Goal: Information Seeking & Learning: Learn about a topic

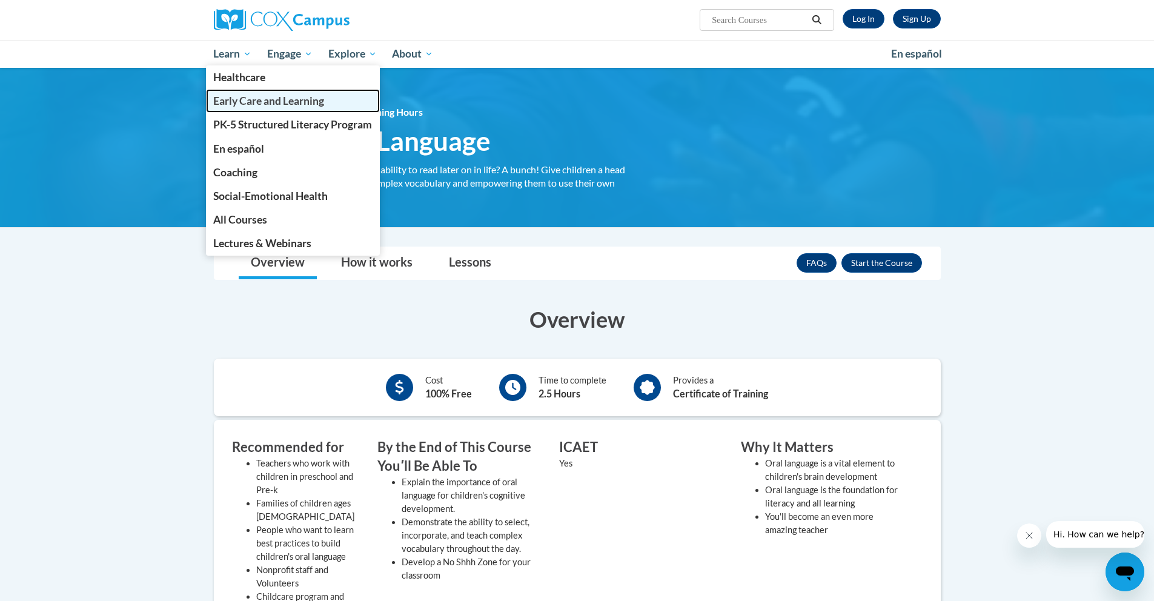
click at [250, 98] on span "Early Care and Learning" at bounding box center [268, 100] width 111 height 13
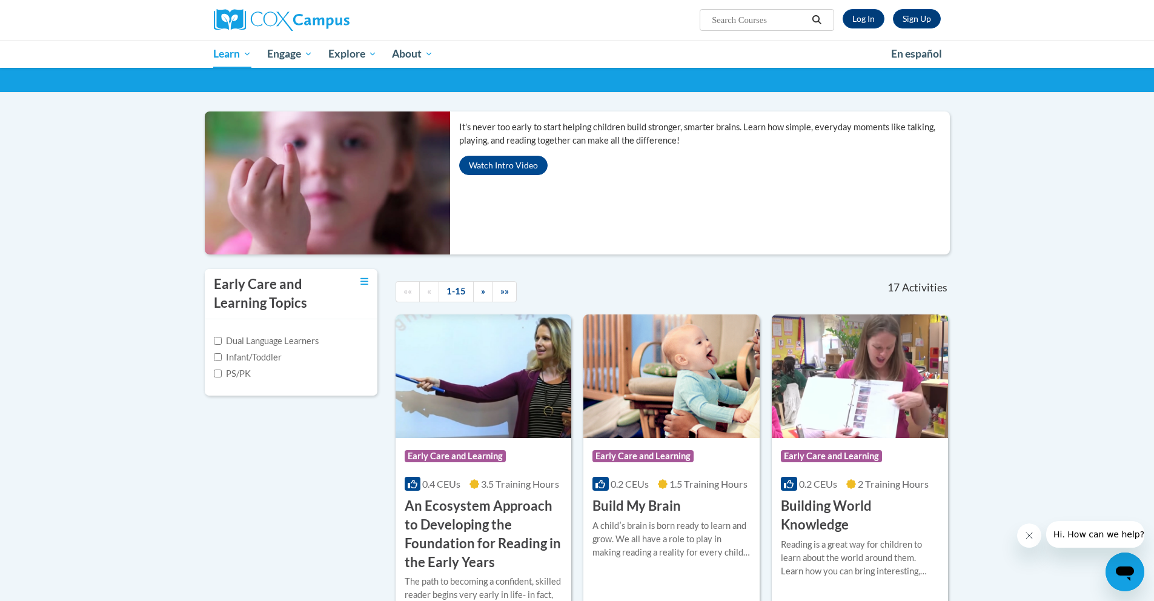
scroll to position [71, 0]
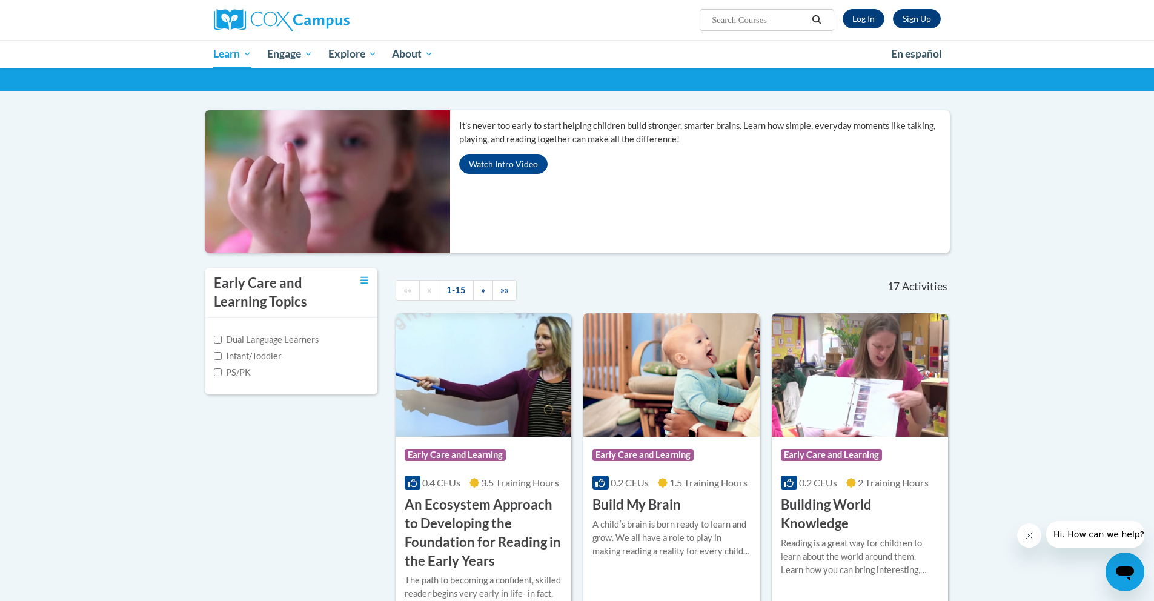
click at [648, 508] on h3 "Build My Brain" at bounding box center [636, 504] width 88 height 19
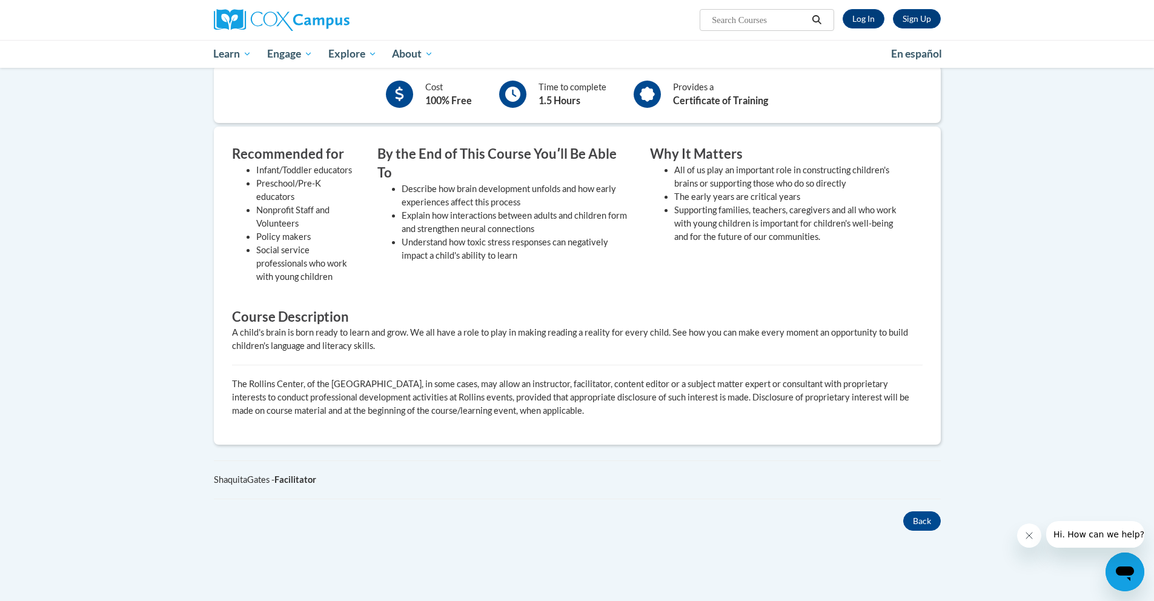
scroll to position [293, 0]
